Goal: Task Accomplishment & Management: Manage account settings

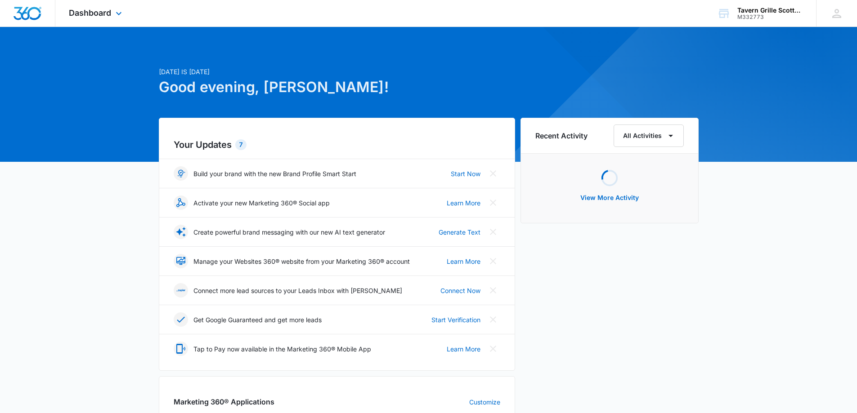
click at [111, 19] on div "Dashboard Apps Reputation Websites Forms CRM Email Social Content Ads Intellige…" at bounding box center [96, 13] width 82 height 27
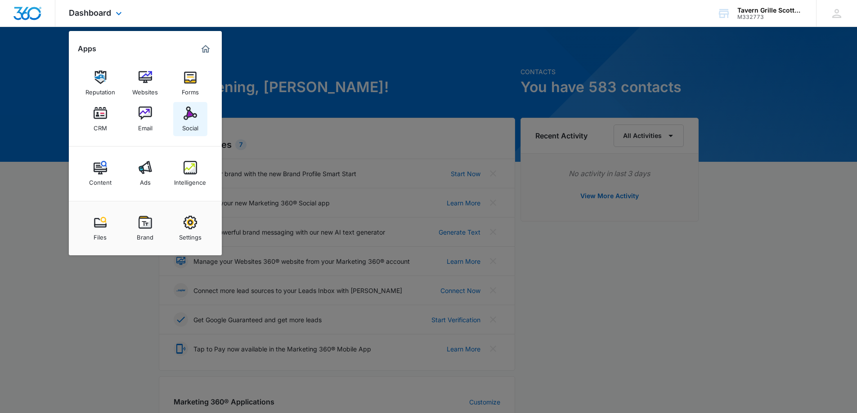
click at [188, 116] on img at bounding box center [189, 113] width 13 height 13
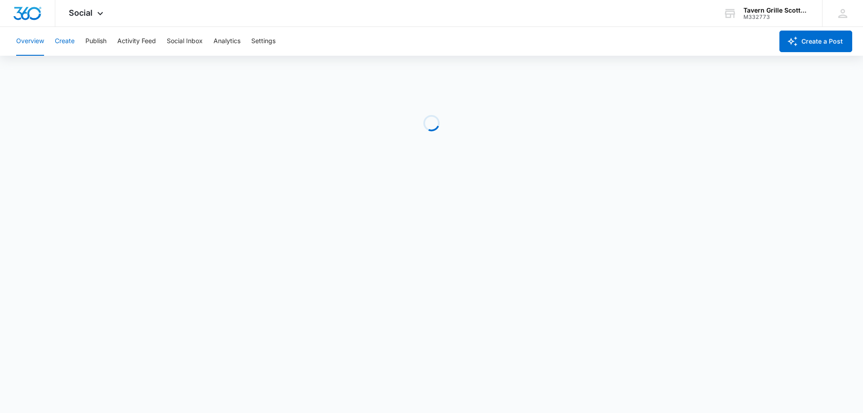
click at [72, 39] on button "Create" at bounding box center [65, 41] width 20 height 29
click at [98, 68] on button "Approvals" at bounding box center [88, 68] width 30 height 25
click at [106, 69] on div "Content Library Approvals Recommendations Auto Import" at bounding box center [428, 68] width 835 height 25
click at [99, 70] on button "Approvals" at bounding box center [88, 68] width 30 height 25
